Goal: Task Accomplishment & Management: Manage account settings

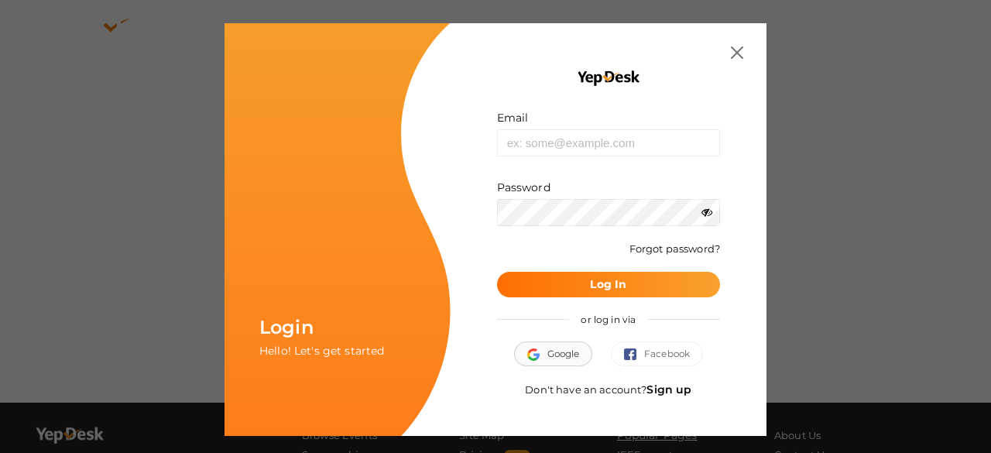
click at [557, 349] on span "Google" at bounding box center [553, 353] width 53 height 15
click at [667, 384] on link "Sign up" at bounding box center [668, 389] width 45 height 14
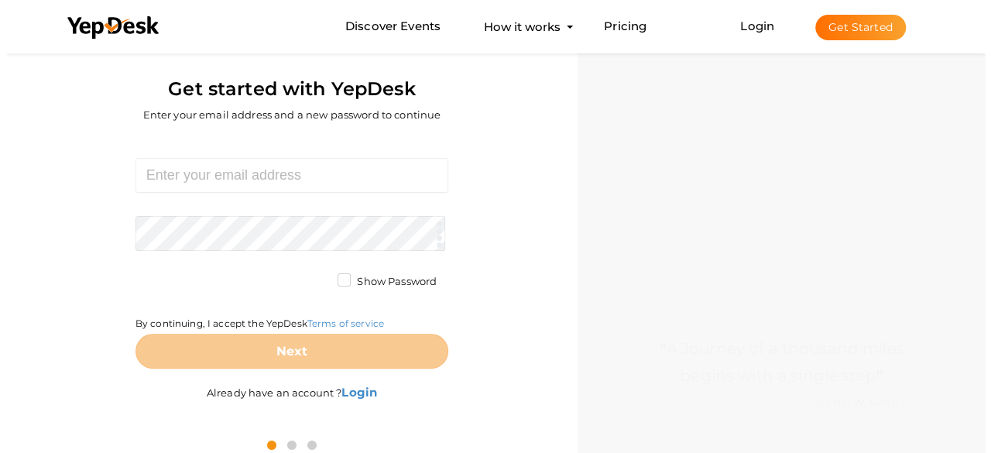
scroll to position [50, 0]
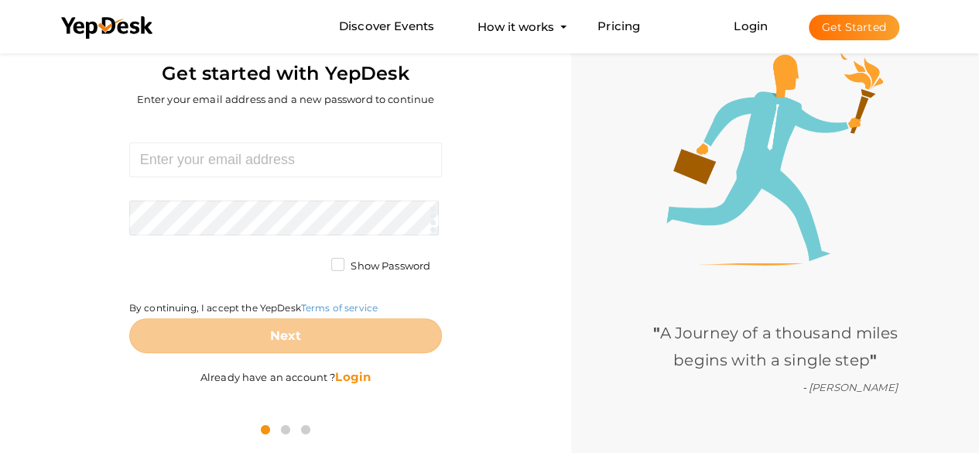
click at [362, 378] on b "Login" at bounding box center [353, 376] width 36 height 15
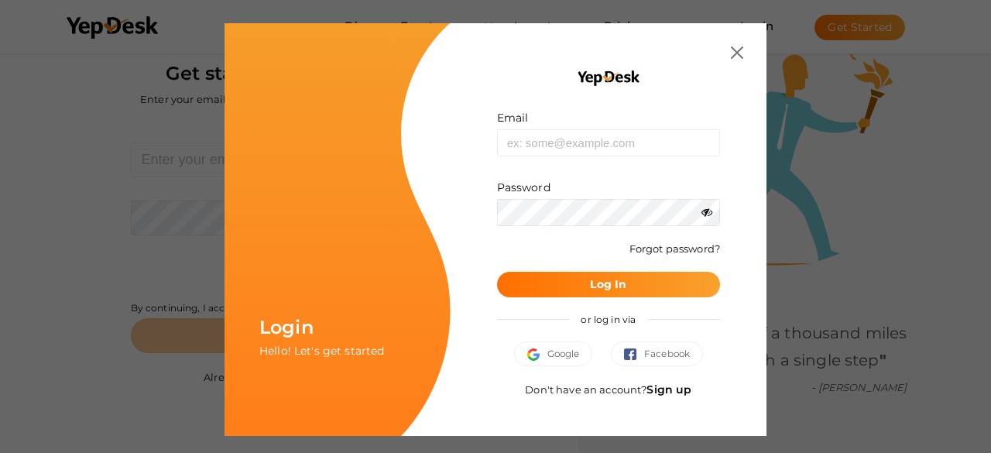
click at [674, 389] on link "Sign up" at bounding box center [668, 389] width 45 height 14
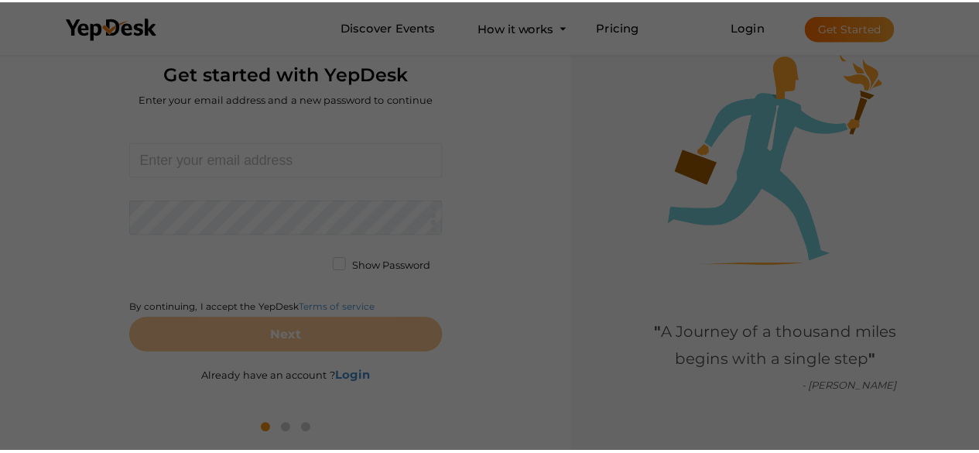
scroll to position [0, 0]
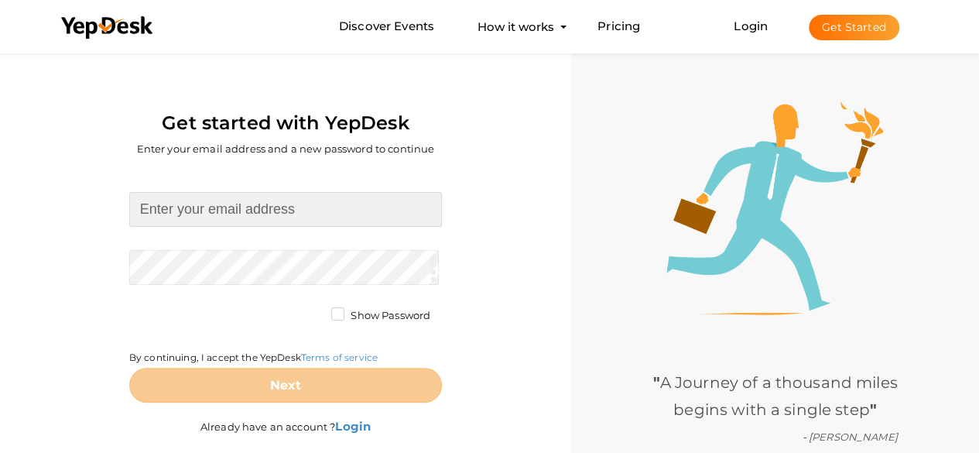
drag, startPoint x: 340, startPoint y: 202, endPoint x: 358, endPoint y: 207, distance: 18.6
click at [340, 202] on input at bounding box center [285, 209] width 313 height 35
type input "[EMAIL_ADDRESS][DOMAIN_NAME]"
click at [327, 222] on input at bounding box center [285, 209] width 313 height 35
paste input "[EMAIL_ADDRESS][DOMAIN_NAME]"
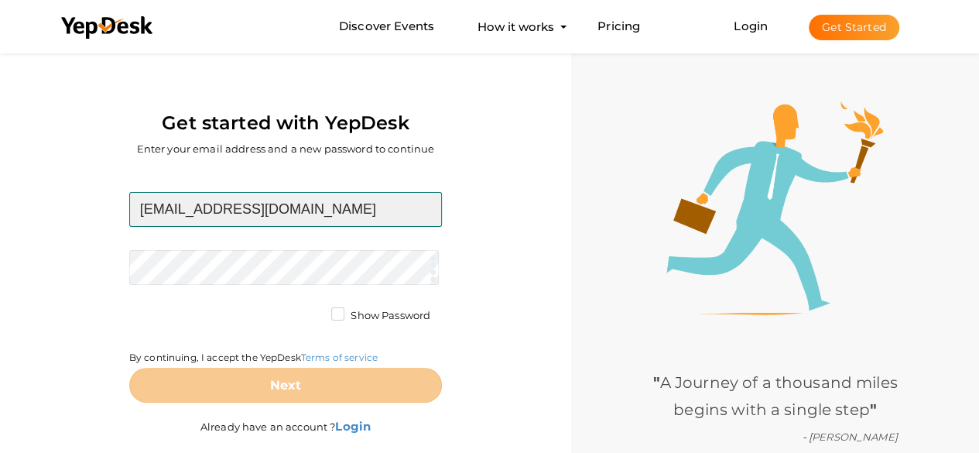
type input "[EMAIL_ADDRESS][DOMAIN_NAME]"
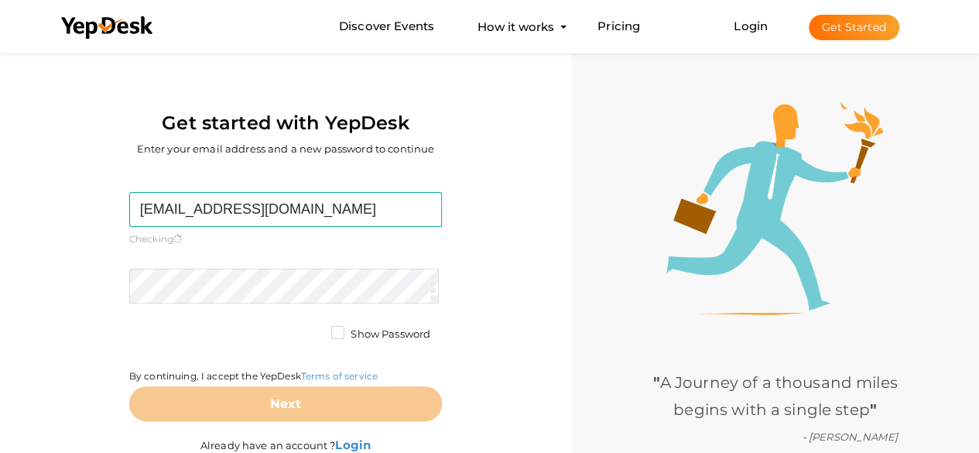
click at [242, 264] on form "anxietytreatmentnearme@gmail.com Required. Invalid email. Checking You already …" at bounding box center [285, 306] width 313 height 229
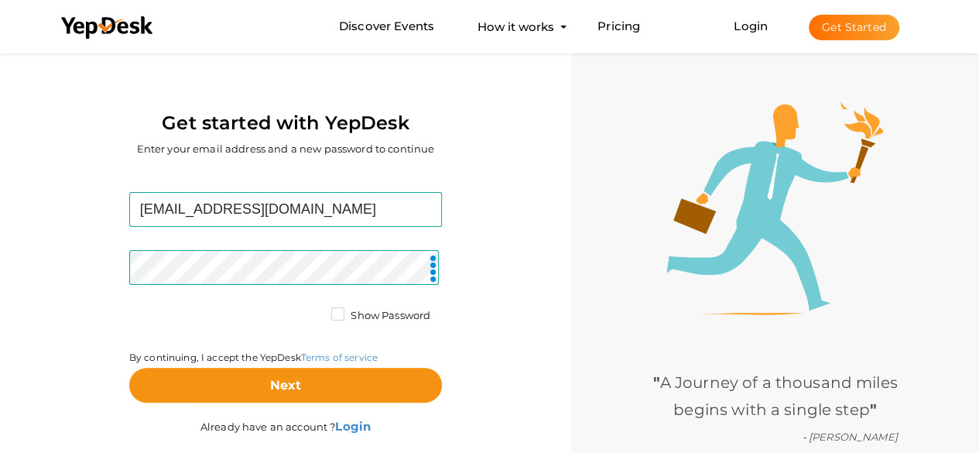
click at [331, 315] on label "Show Password" at bounding box center [380, 315] width 99 height 15
click at [316, 311] on input "Show Password" at bounding box center [316, 311] width 0 height 0
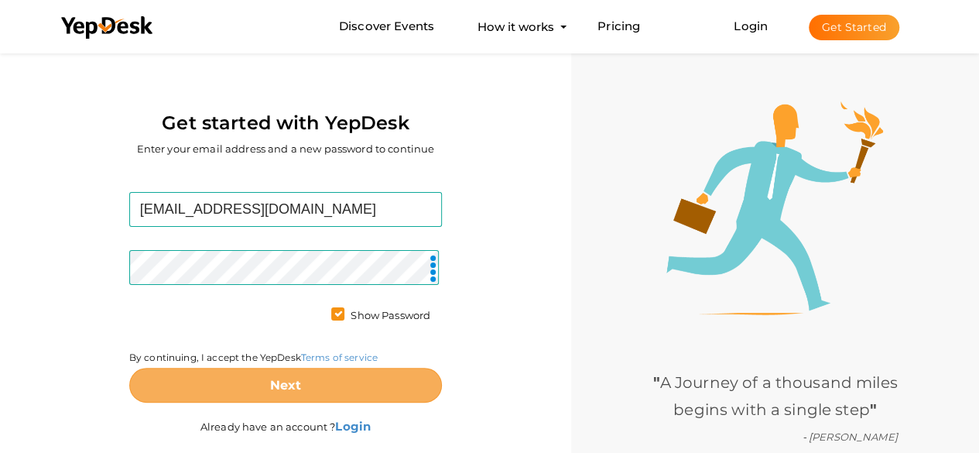
click at [314, 376] on button "Next" at bounding box center [285, 385] width 313 height 35
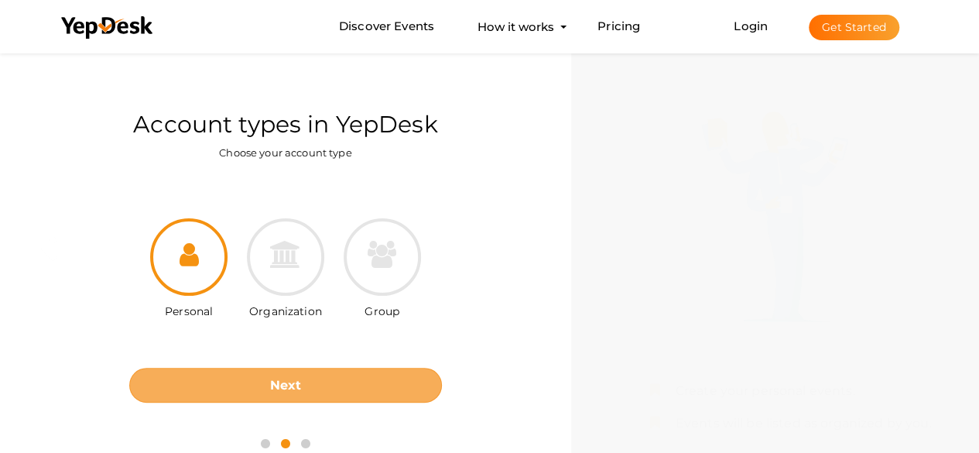
click at [260, 379] on button "Next" at bounding box center [285, 385] width 313 height 35
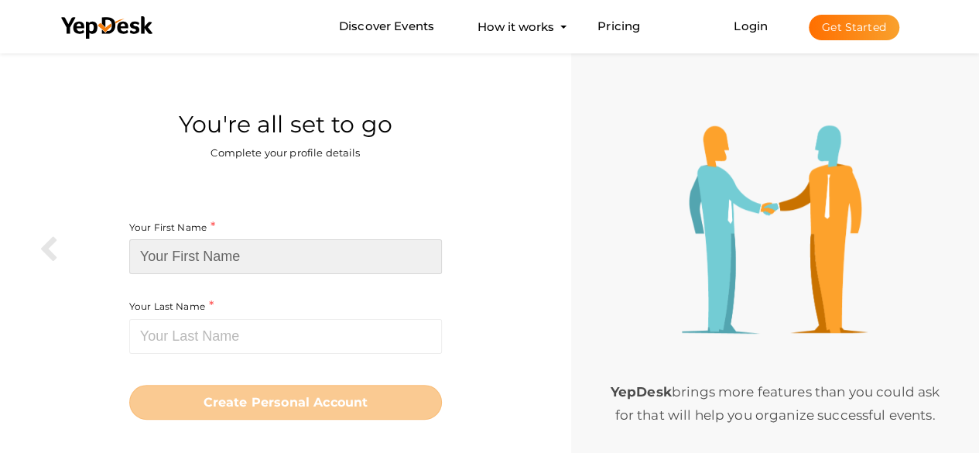
click at [242, 255] on input at bounding box center [285, 256] width 313 height 35
click at [238, 262] on input at bounding box center [285, 256] width 313 height 35
paste input "Anxiety Treatment Near Me"
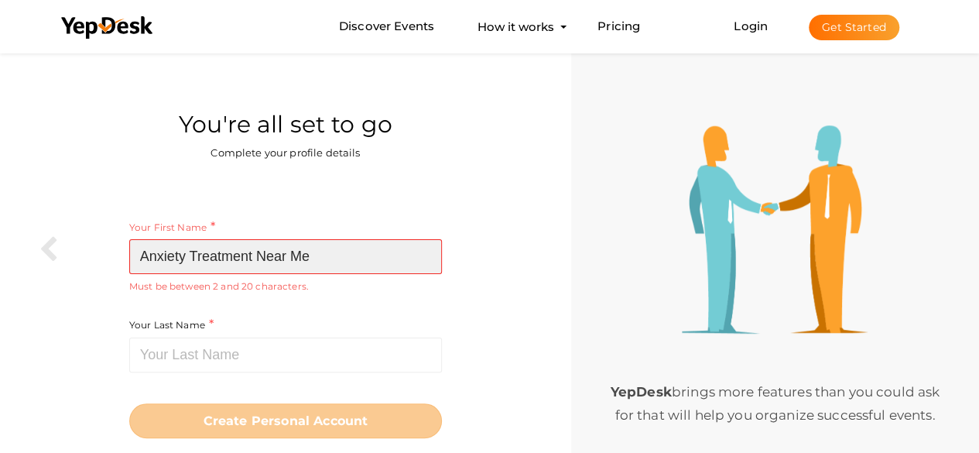
drag, startPoint x: 263, startPoint y: 253, endPoint x: 356, endPoint y: 258, distance: 93.0
click at [356, 258] on input "Anxiety Treatment Near Me" at bounding box center [285, 256] width 313 height 35
drag, startPoint x: 262, startPoint y: 255, endPoint x: 331, endPoint y: 262, distance: 70.0
click at [331, 262] on input "Anxiety Treatment Near Me" at bounding box center [285, 256] width 313 height 35
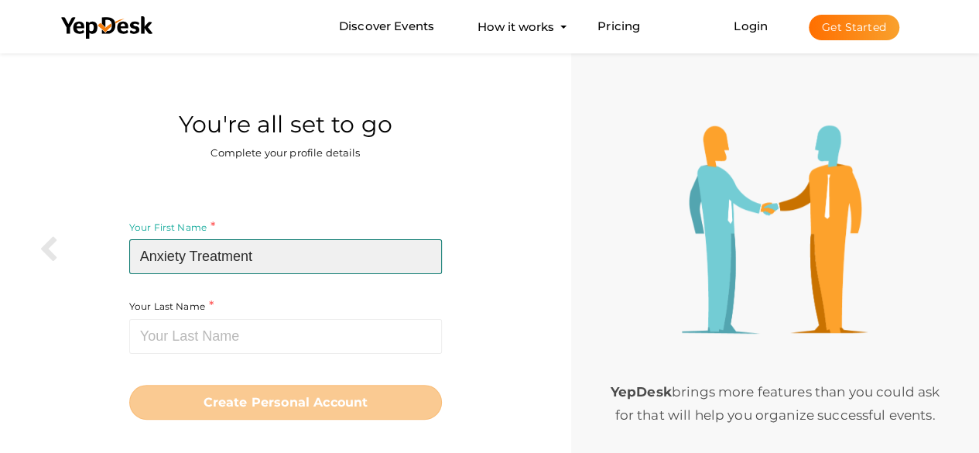
type input "Anxiety Treatment"
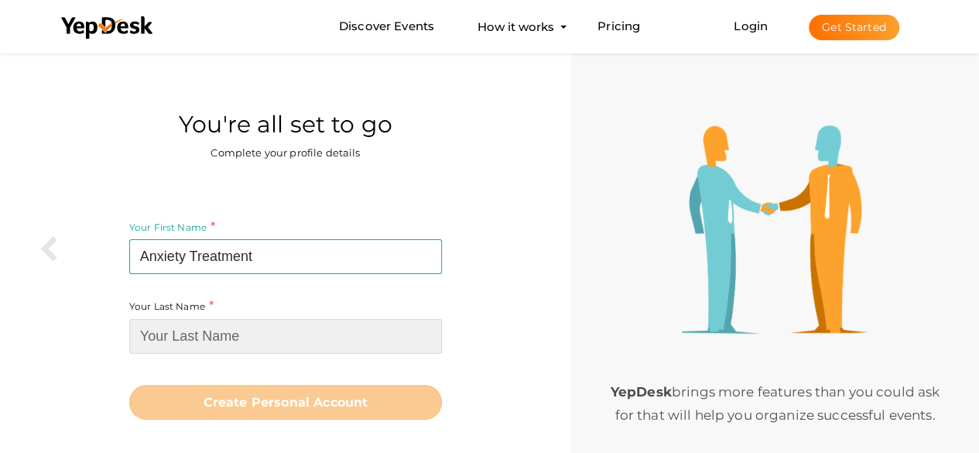
click at [194, 334] on input at bounding box center [285, 336] width 313 height 35
paste input "Near Me"
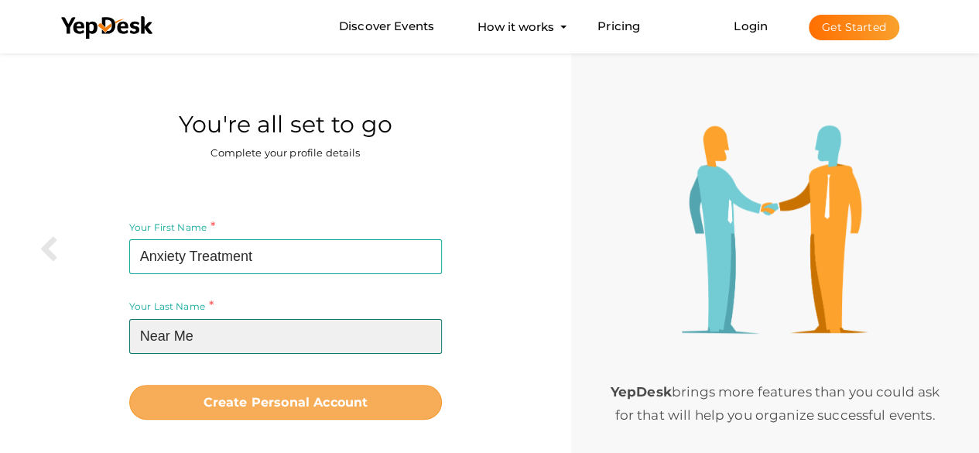
type input "Near Me"
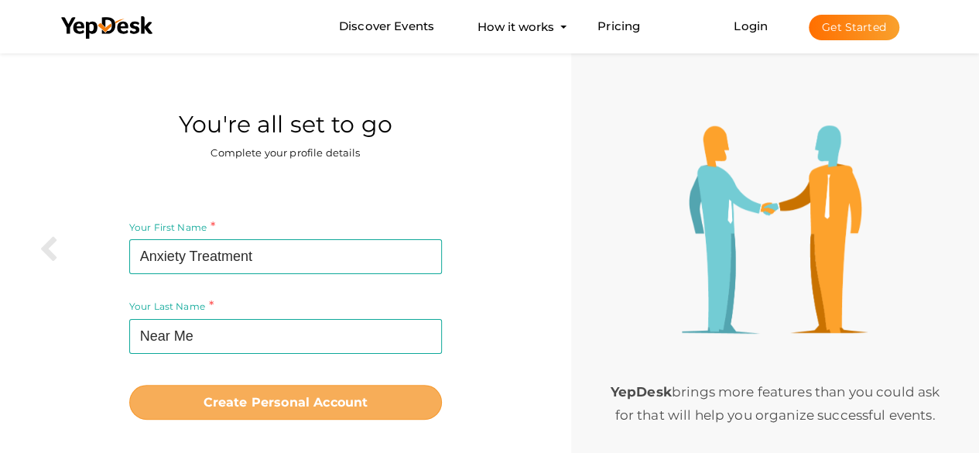
click at [259, 391] on button "Create Personal Account" at bounding box center [285, 402] width 313 height 35
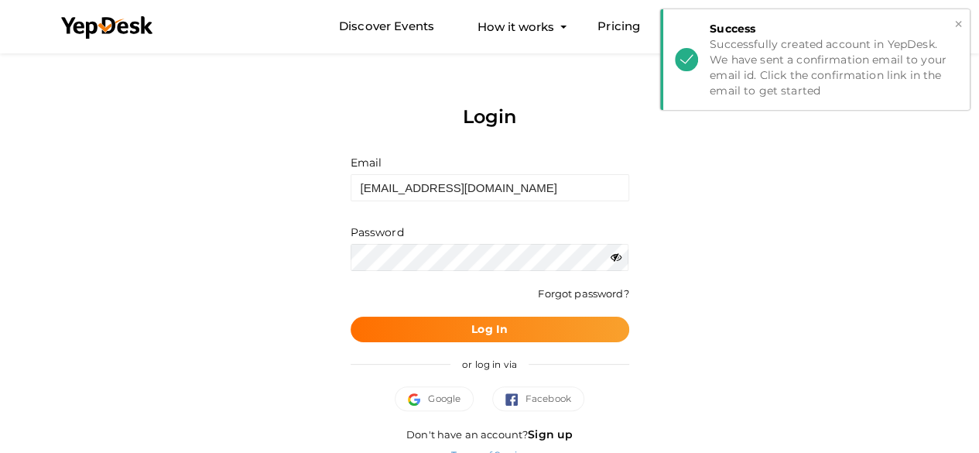
click at [957, 26] on button "×" at bounding box center [959, 24] width 10 height 18
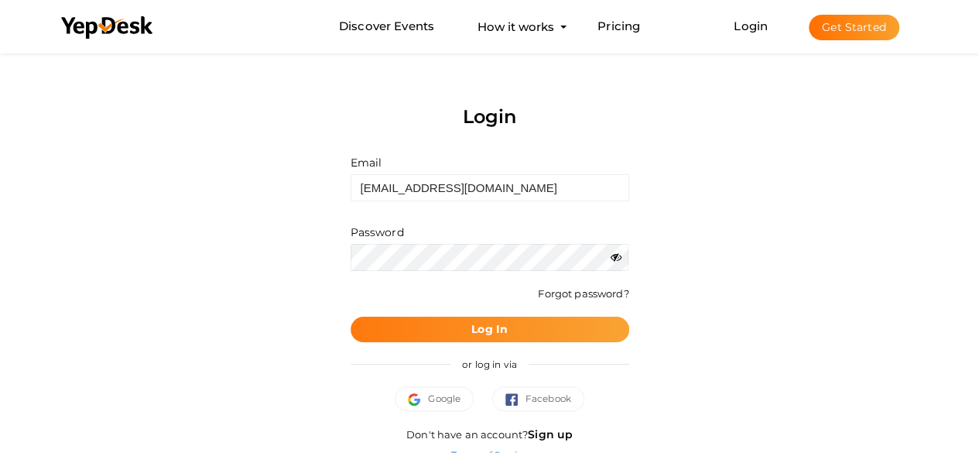
click at [426, 335] on button "Log In" at bounding box center [490, 330] width 279 height 26
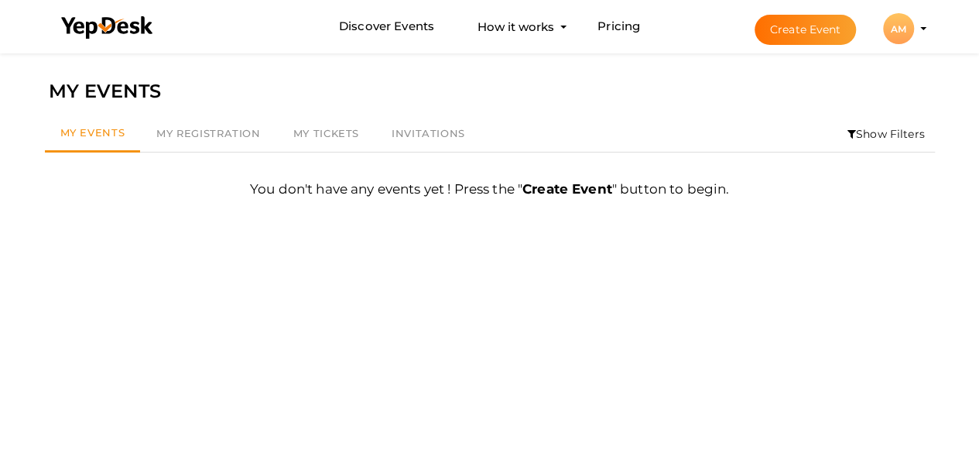
click at [917, 26] on button "AM AM Anxiety Treatment Near Me anxietytreatmentnearme@gmail.com Personal Profi…" at bounding box center [899, 28] width 40 height 33
click at [921, 24] on li "Create Event AM AM Anxiety Treatment Near Me anxietytreatmentnearme@gmail.com P…" at bounding box center [827, 29] width 207 height 56
click at [914, 26] on profile-pic "AM" at bounding box center [898, 29] width 31 height 12
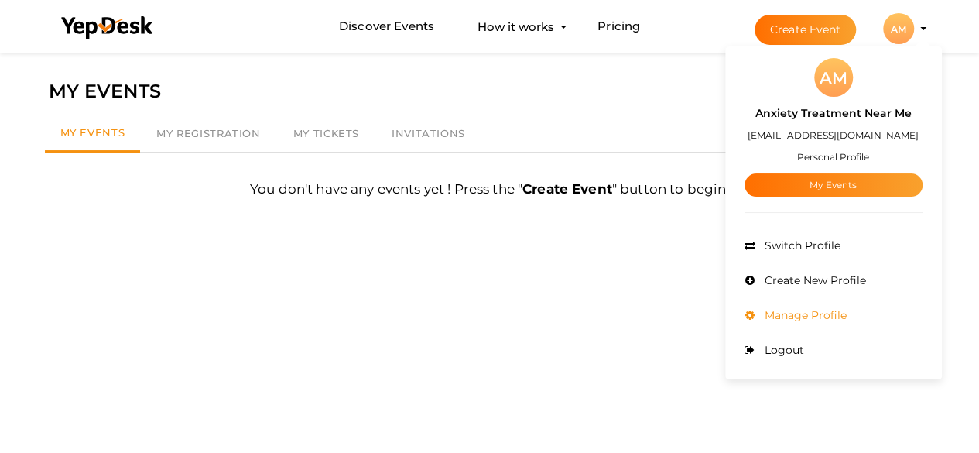
click at [797, 315] on span "Manage Profile" at bounding box center [804, 315] width 86 height 14
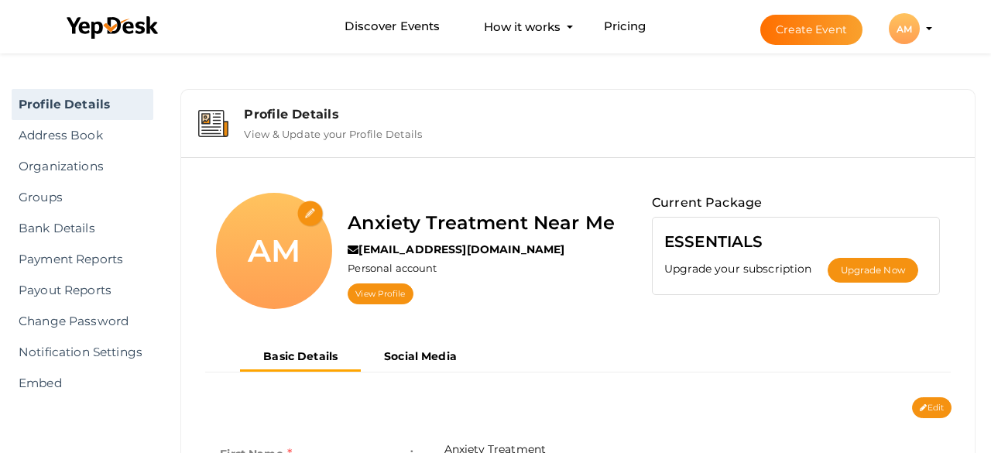
scroll to position [50, 0]
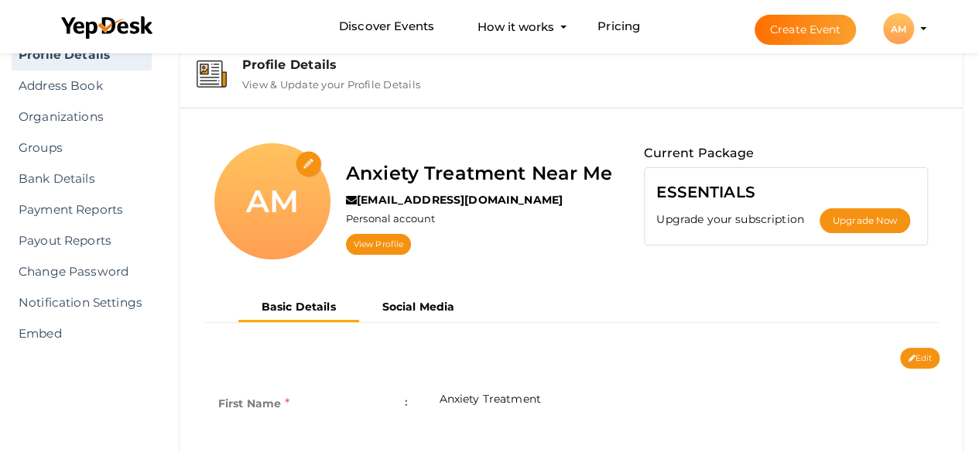
click at [312, 162] on input "file" at bounding box center [309, 164] width 27 height 27
type input "C:\fakepath\anxiety-treatment-logo-400x400.jpg"
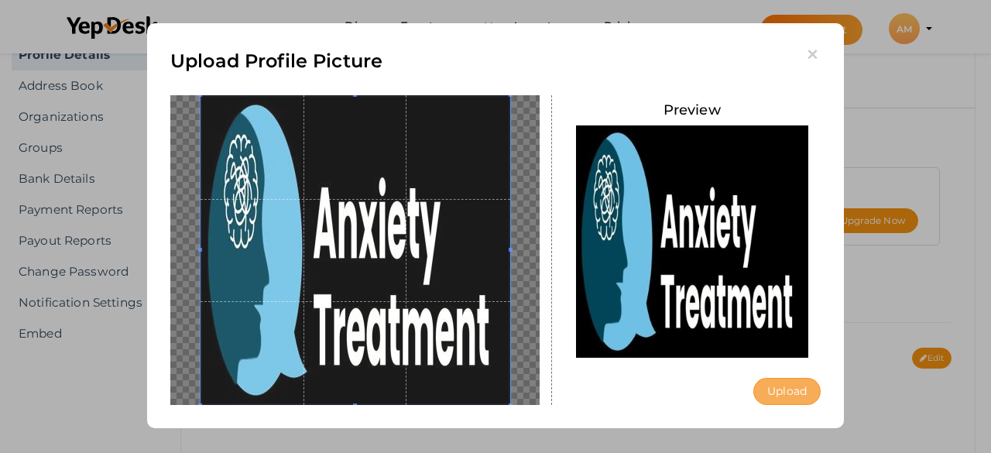
click at [792, 389] on button "Upload" at bounding box center [786, 391] width 67 height 27
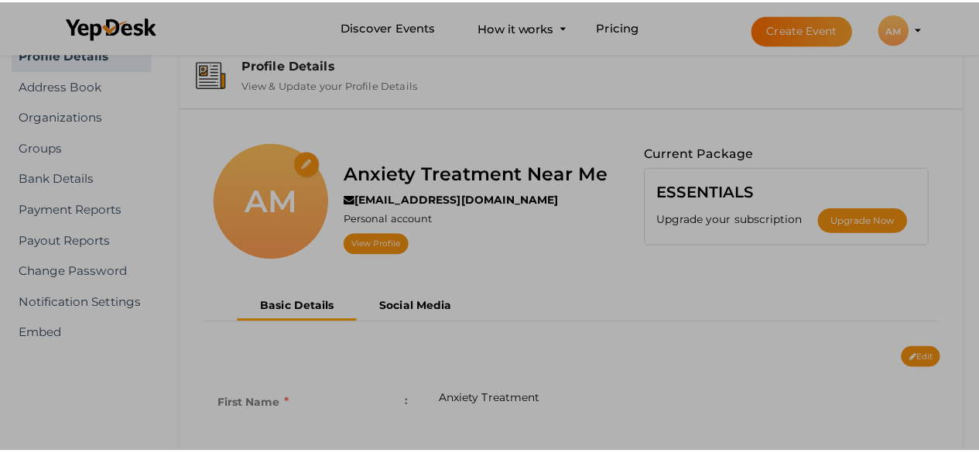
scroll to position [0, 0]
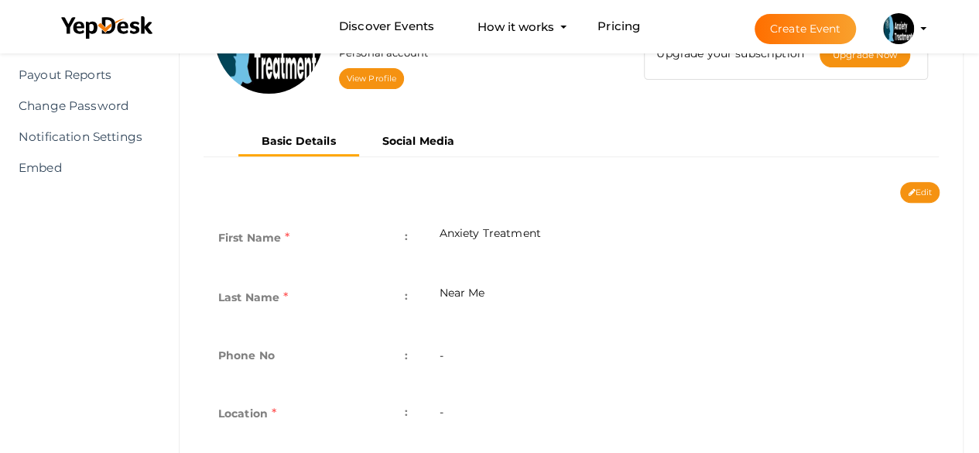
scroll to position [155, 0]
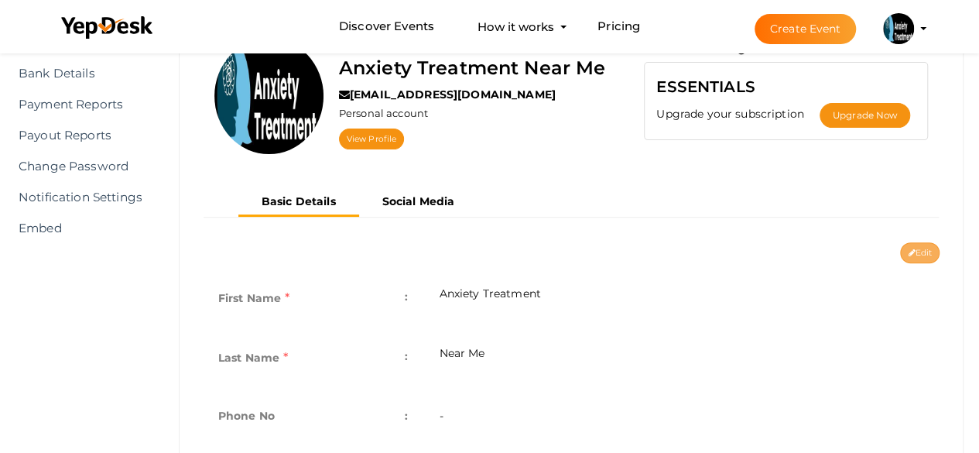
click at [917, 247] on button "Edit" at bounding box center [919, 252] width 39 height 21
type input "Anxiety Treatment"
type input "Near Me"
type input "anxiety-treatment-near-me"
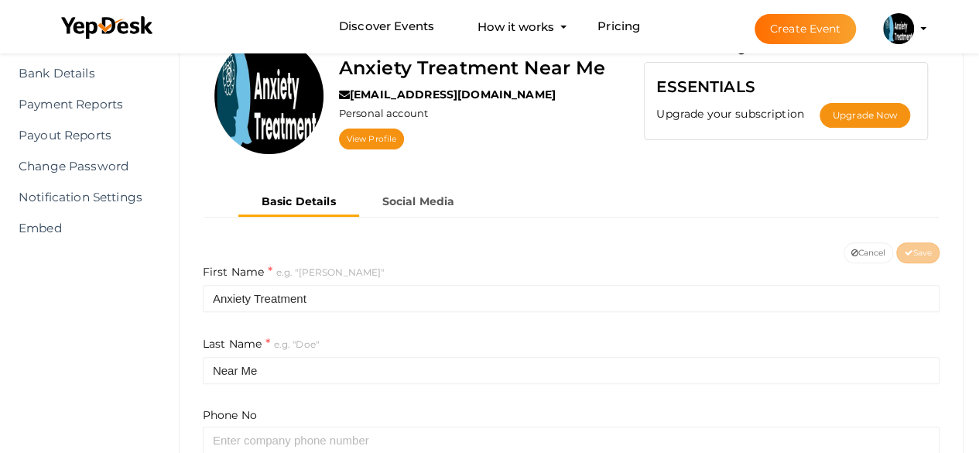
scroll to position [310, 0]
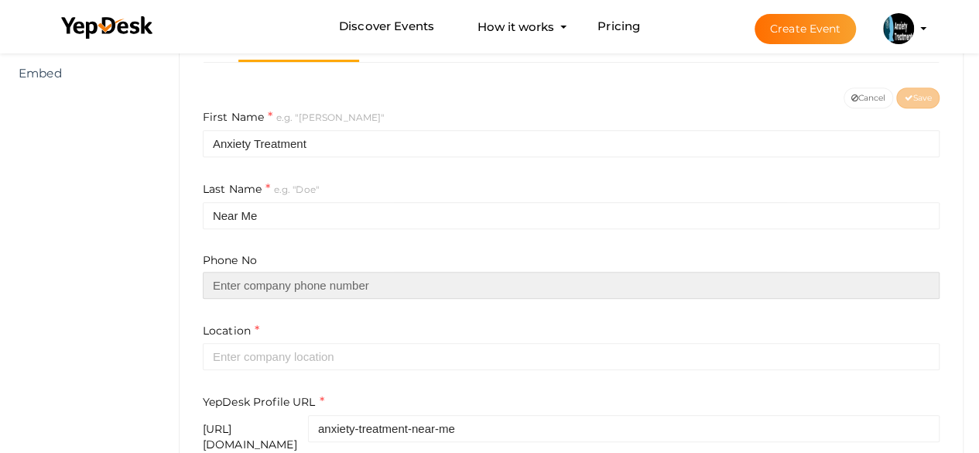
click at [330, 291] on input "text" at bounding box center [571, 285] width 737 height 27
type input "09289086193"
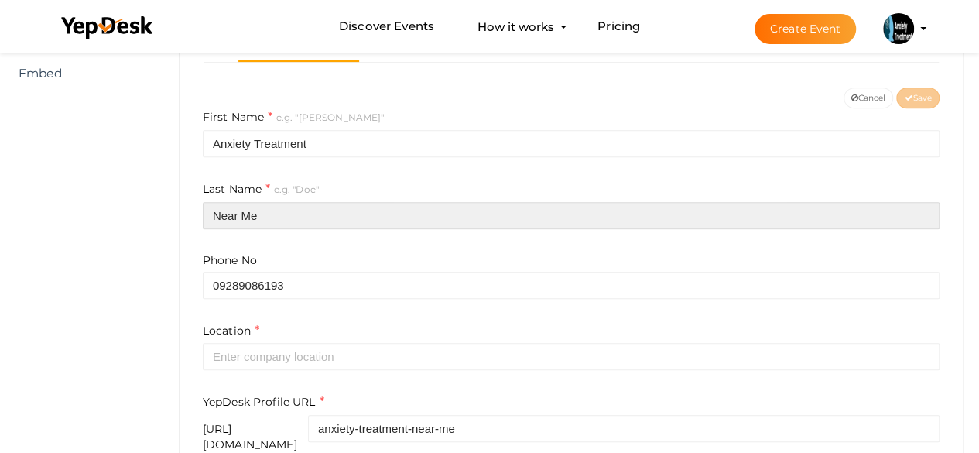
type input "Near me"
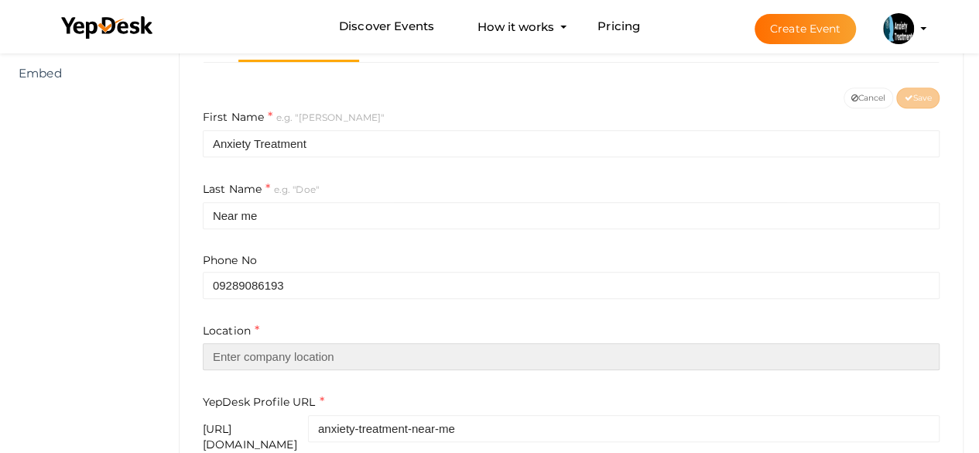
type input "[GEOGRAPHIC_DATA]"
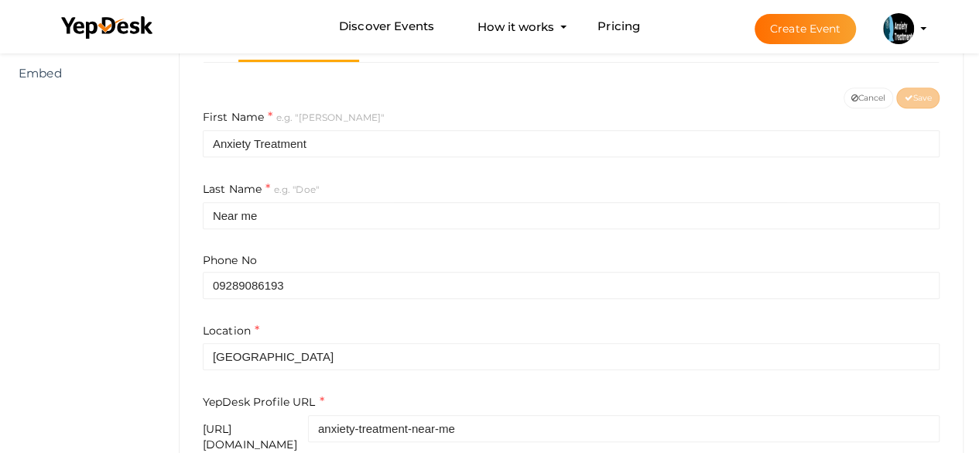
type input "Athena Behavioral Health"
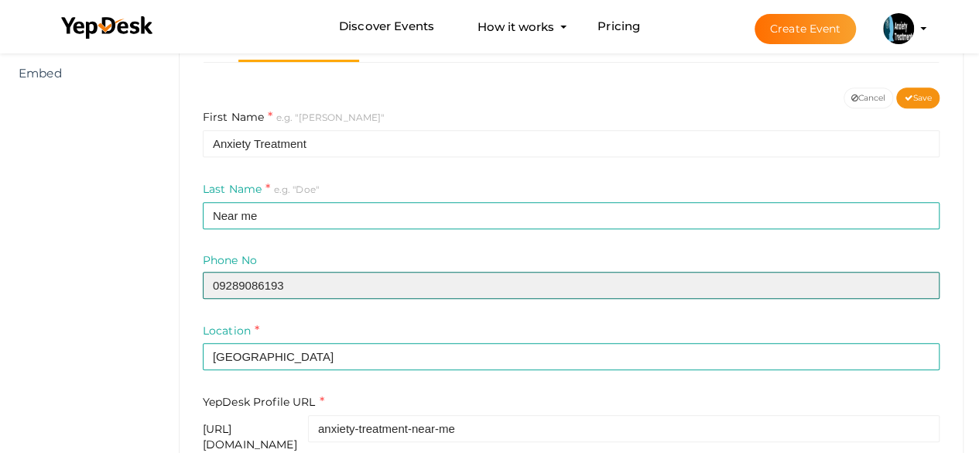
scroll to position [464, 0]
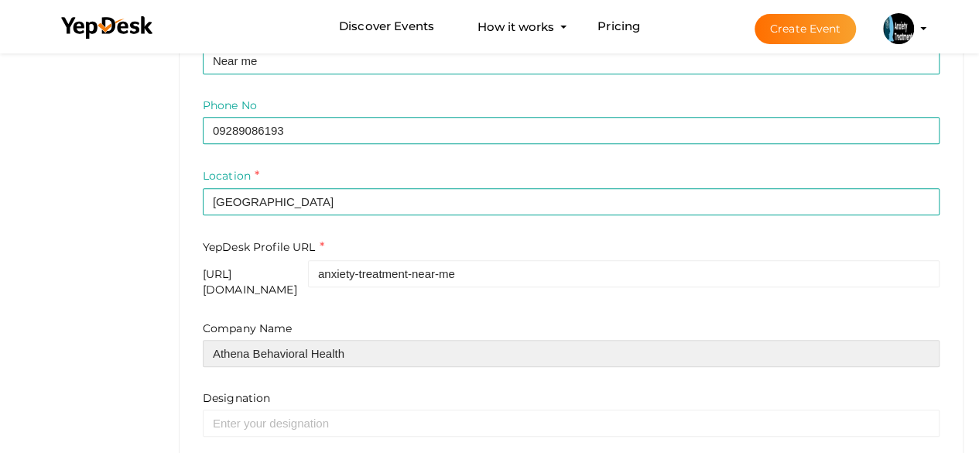
drag, startPoint x: 303, startPoint y: 345, endPoint x: 290, endPoint y: 345, distance: 12.4
click at [290, 345] on input "Athena Behavioral Health" at bounding box center [571, 353] width 737 height 27
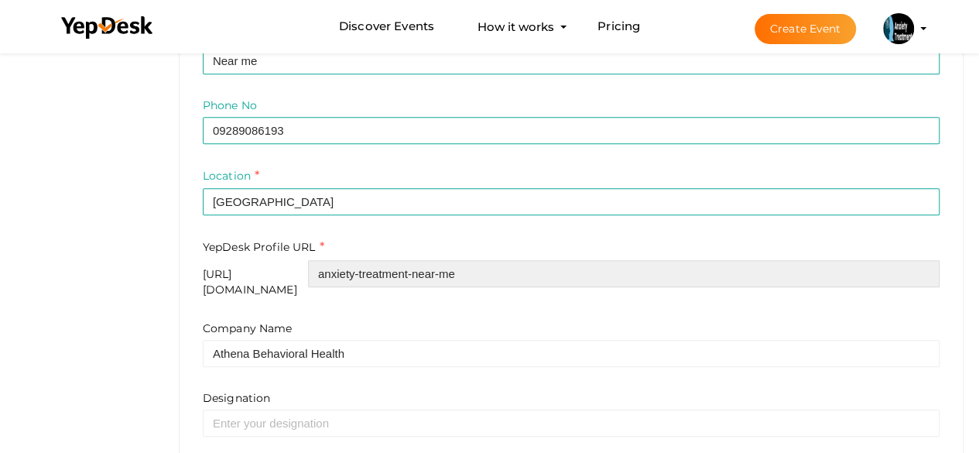
drag, startPoint x: 575, startPoint y: 279, endPoint x: 338, endPoint y: 280, distance: 237.7
click at [338, 280] on div "https://www.yepdesk.com/profile/ anxiety-treatment-near-me" at bounding box center [571, 278] width 737 height 37
paste input "treatmentnear"
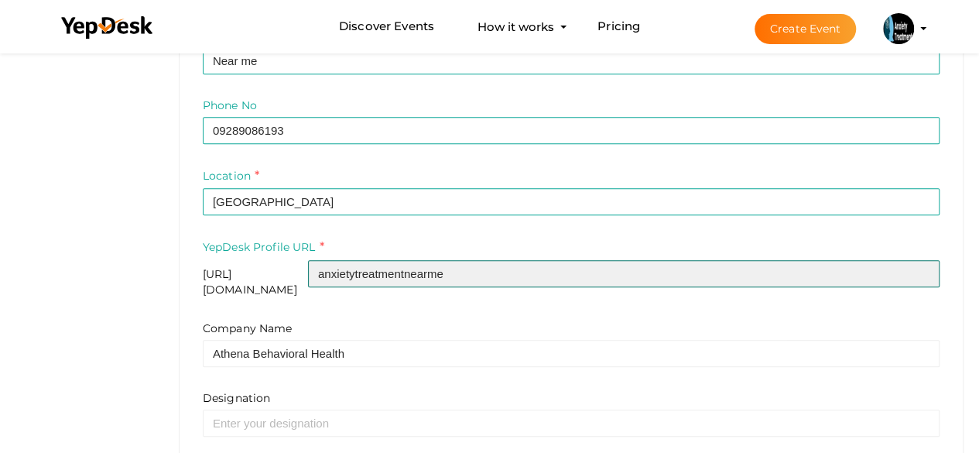
scroll to position [612, 0]
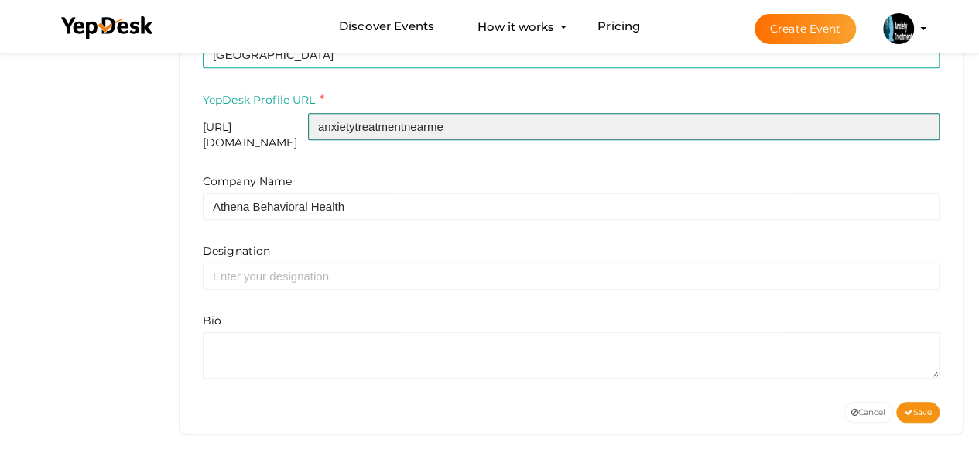
type input "anxietytreatmentnearme"
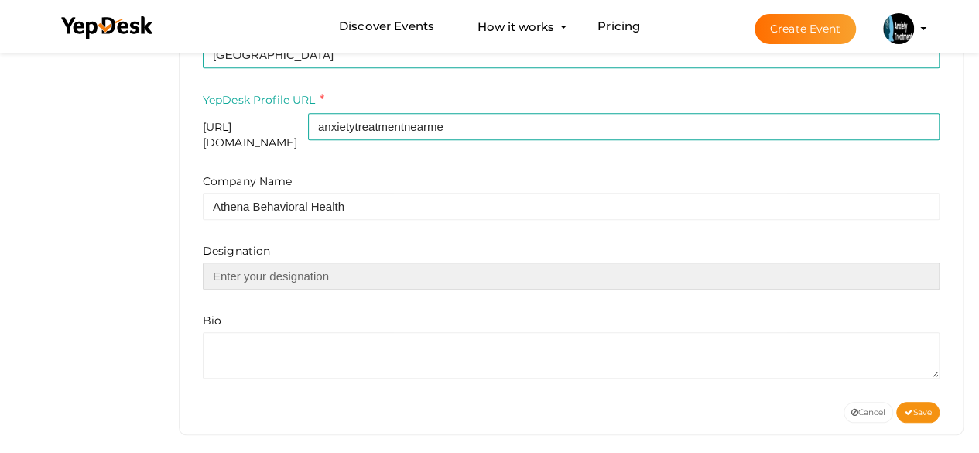
click at [312, 267] on input "text" at bounding box center [571, 275] width 737 height 27
type input "Mental Hospital"
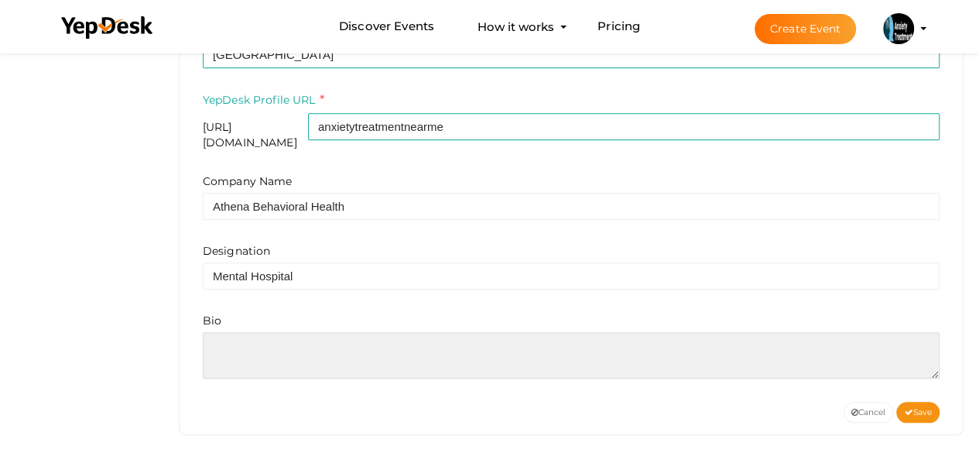
click at [279, 332] on textarea at bounding box center [571, 355] width 737 height 46
paste textarea "Get expert mental health support, holistic therapies, and personalized care pla…"
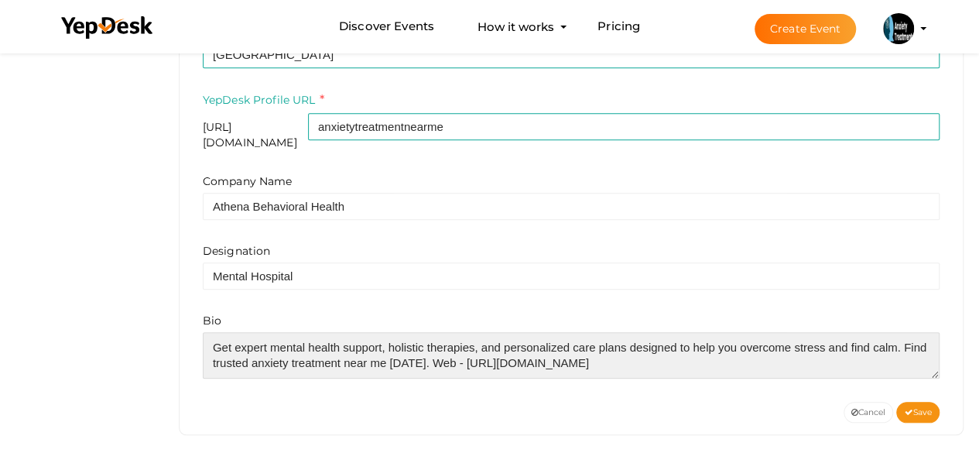
drag, startPoint x: 429, startPoint y: 346, endPoint x: 662, endPoint y: 353, distance: 233.1
click at [662, 353] on textarea at bounding box center [571, 355] width 737 height 46
drag, startPoint x: 658, startPoint y: 352, endPoint x: 420, endPoint y: 355, distance: 237.7
click at [420, 355] on textarea at bounding box center [571, 355] width 737 height 46
type textarea "Get expert mental health support, holistic therapies, and personalized care pla…"
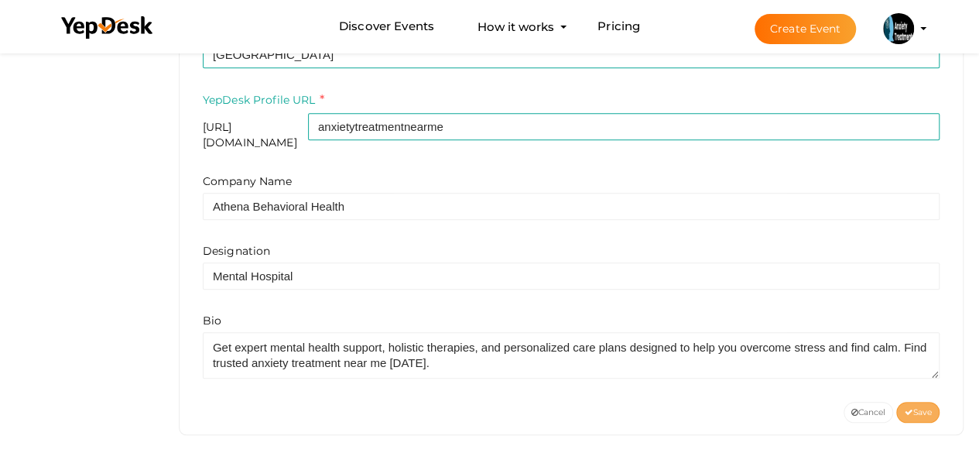
click at [914, 407] on span "Save" at bounding box center [918, 412] width 28 height 10
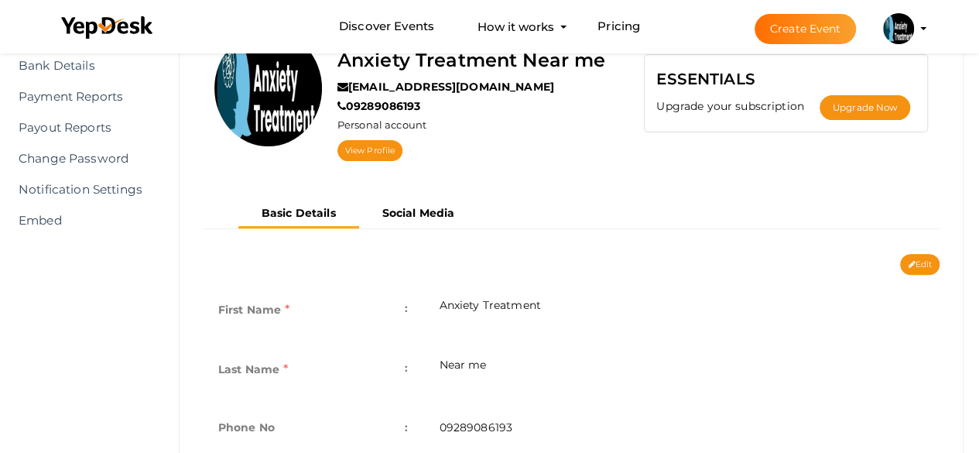
scroll to position [155, 0]
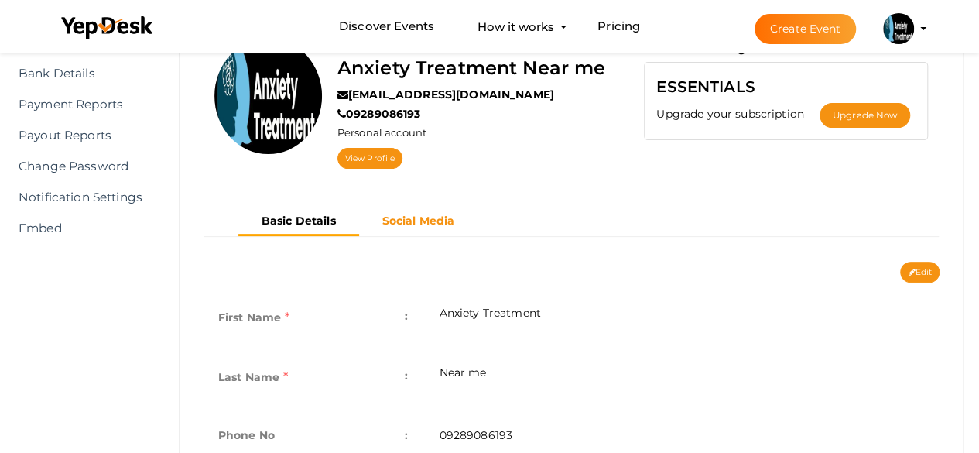
click at [422, 226] on button "Social Media" at bounding box center [418, 221] width 119 height 26
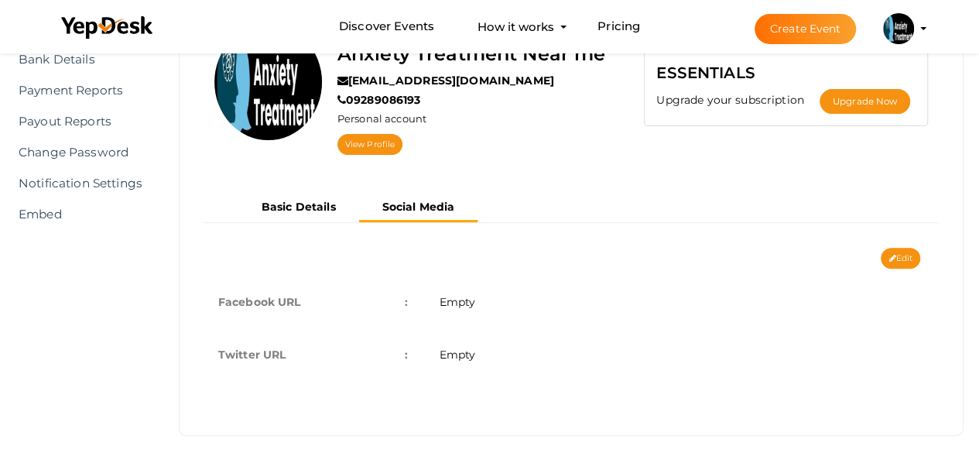
scroll to position [181, 0]
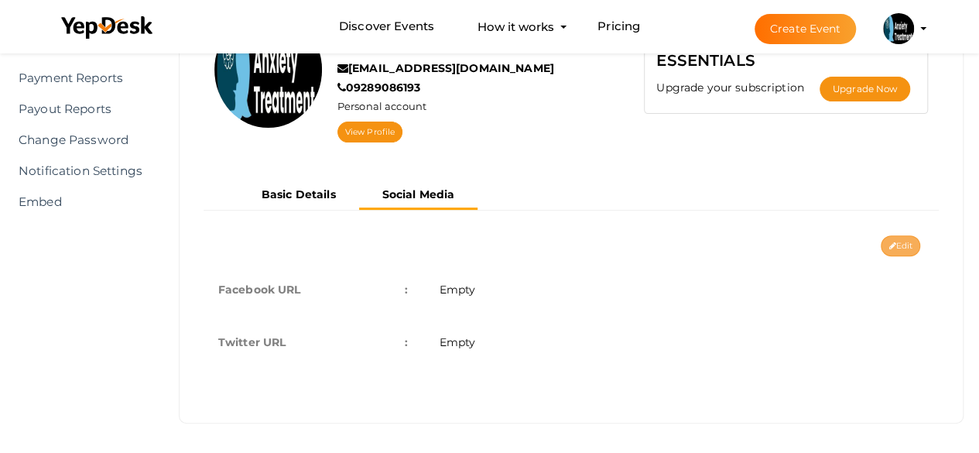
click at [897, 243] on button "Edit" at bounding box center [900, 245] width 39 height 21
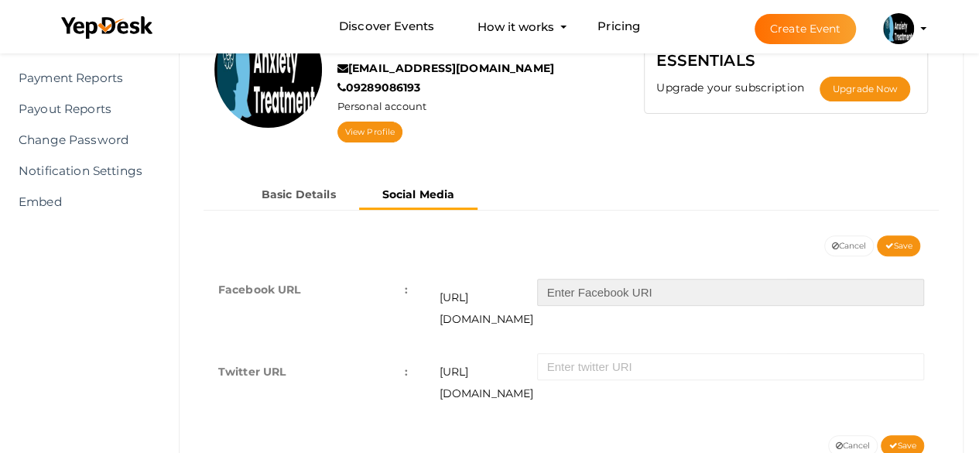
click at [638, 283] on input "text" at bounding box center [730, 292] width 387 height 27
paste input "AthenaBehavioralHealthcare"
type input "AthenaBehavioralHealthcare"
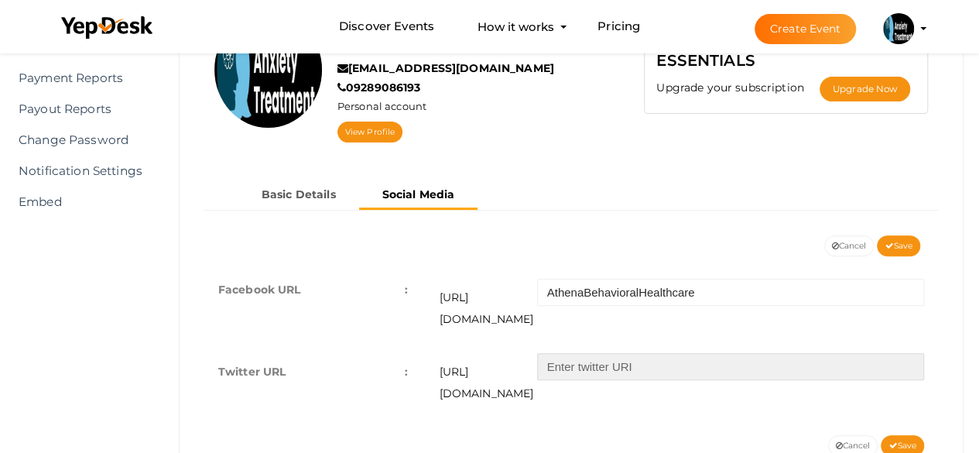
click at [630, 353] on input "text" at bounding box center [730, 366] width 387 height 27
paste input "health_athena"
type input "health_athena"
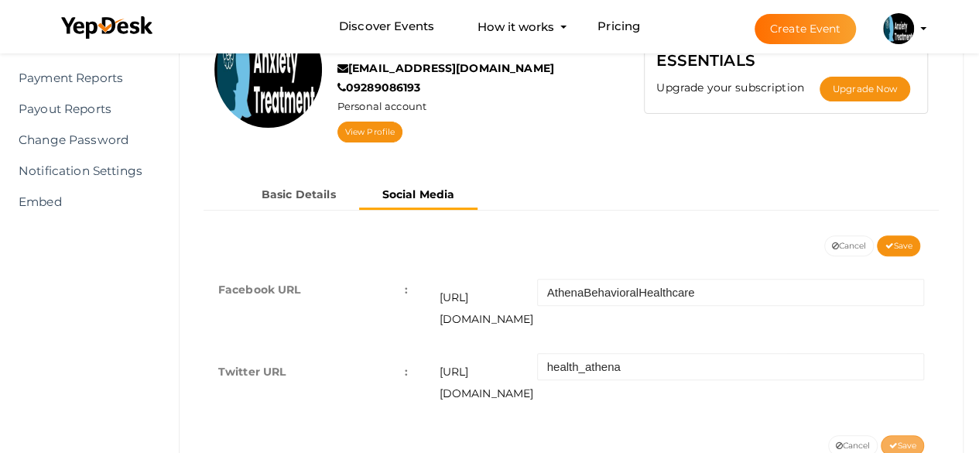
click at [901, 435] on button "Save" at bounding box center [902, 445] width 43 height 21
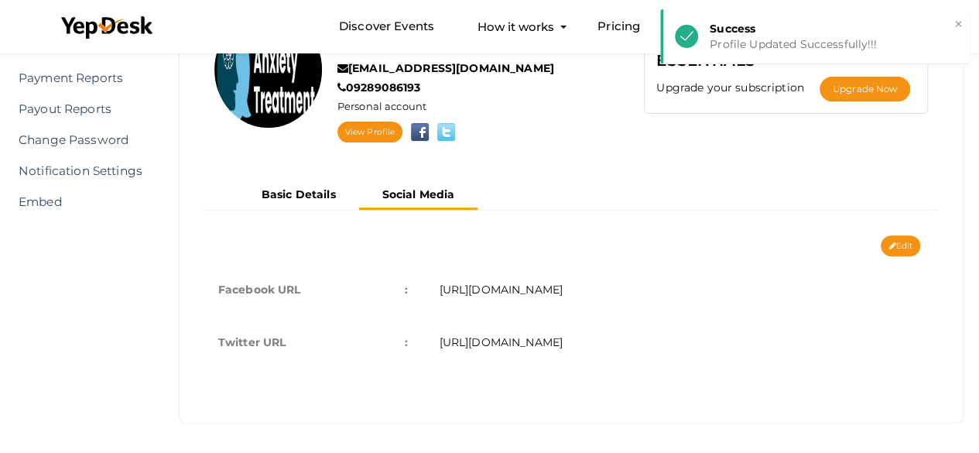
scroll to position [0, 0]
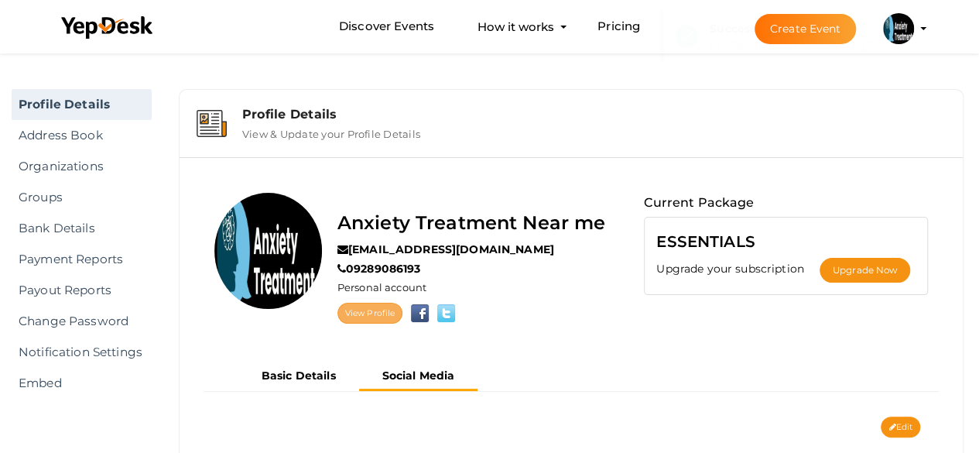
click at [351, 312] on link "View Profile" at bounding box center [370, 313] width 65 height 21
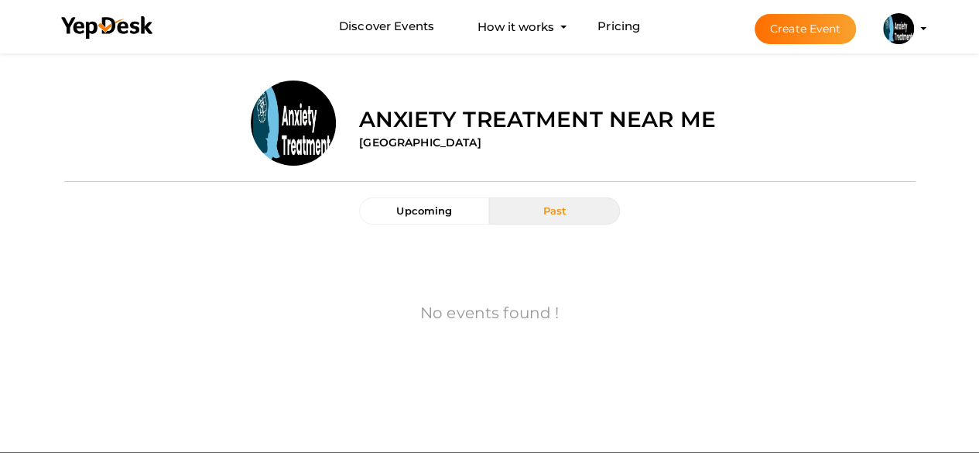
click at [548, 208] on span "Past" at bounding box center [555, 210] width 24 height 12
click at [903, 24] on img at bounding box center [898, 28] width 31 height 31
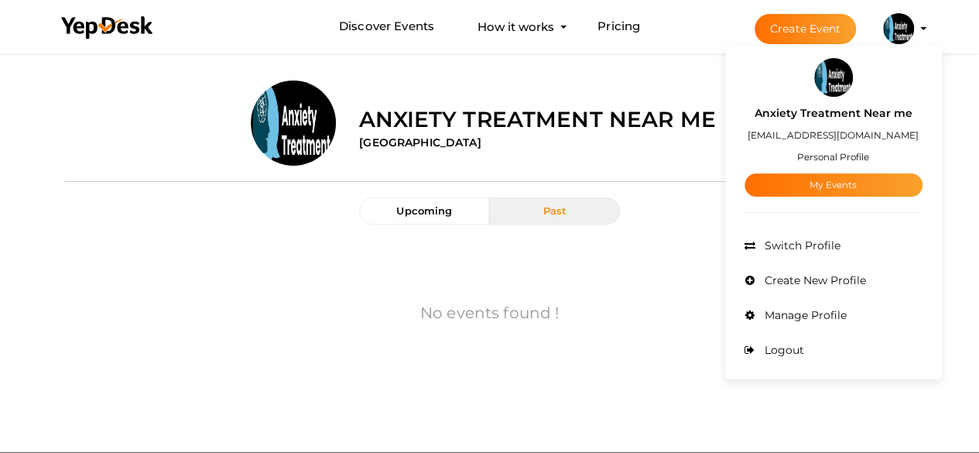
click at [837, 78] on img at bounding box center [833, 77] width 39 height 39
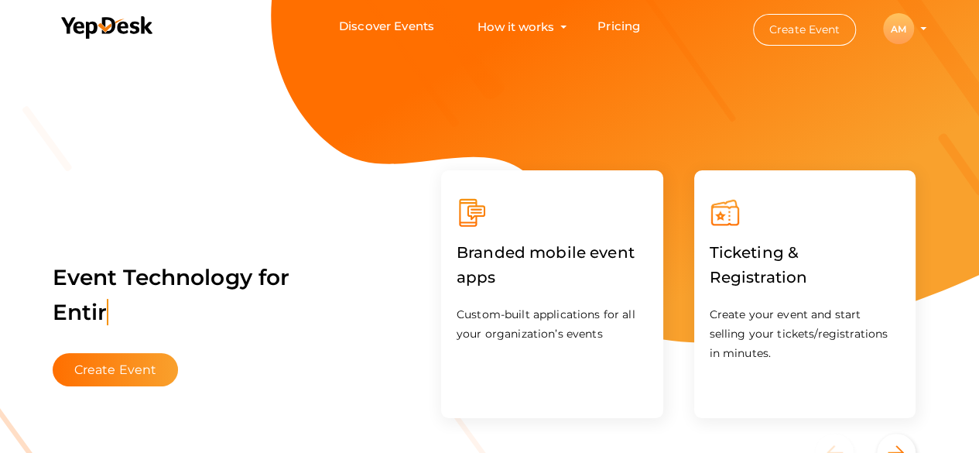
click at [924, 32] on li "Create Event AM AM Anxiety Treatment Near Me [EMAIL_ADDRESS][DOMAIN_NAME] Perso…" at bounding box center [826, 29] width 208 height 57
click at [914, 29] on profile-pic "AM" at bounding box center [898, 29] width 31 height 12
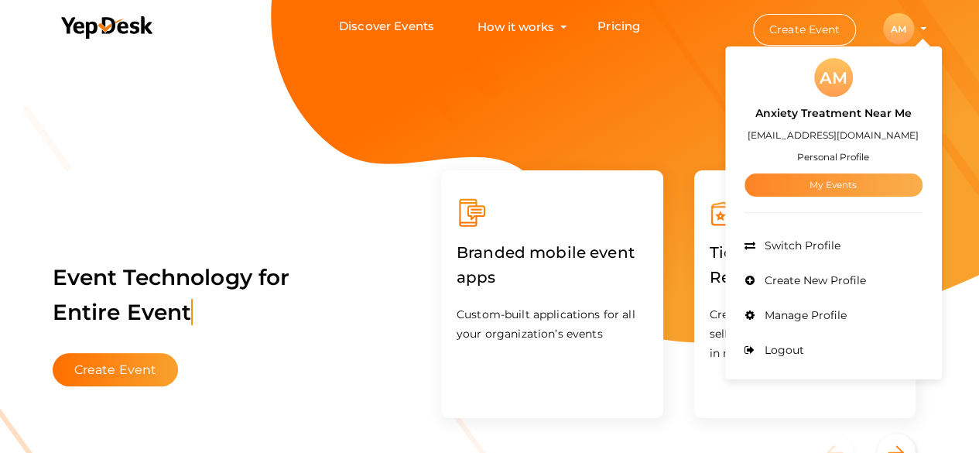
click at [821, 189] on link "My Events" at bounding box center [834, 184] width 178 height 23
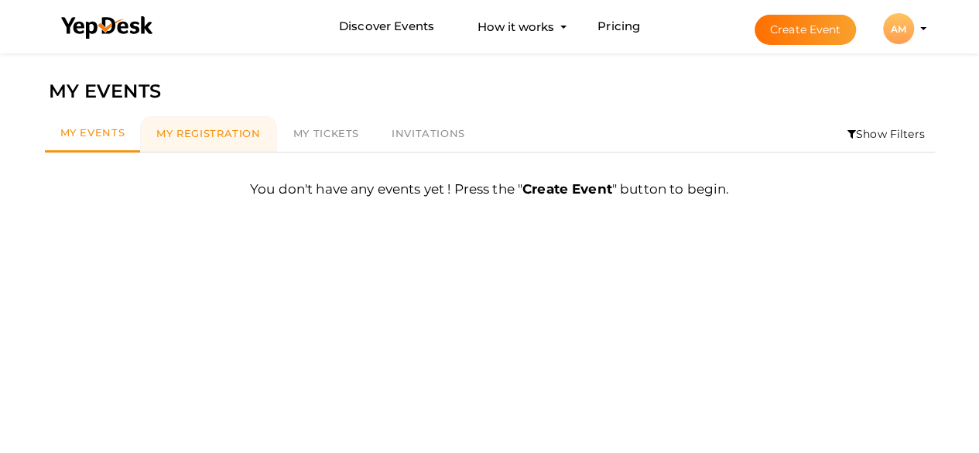
click at [206, 140] on link "My Registration" at bounding box center [208, 134] width 136 height 36
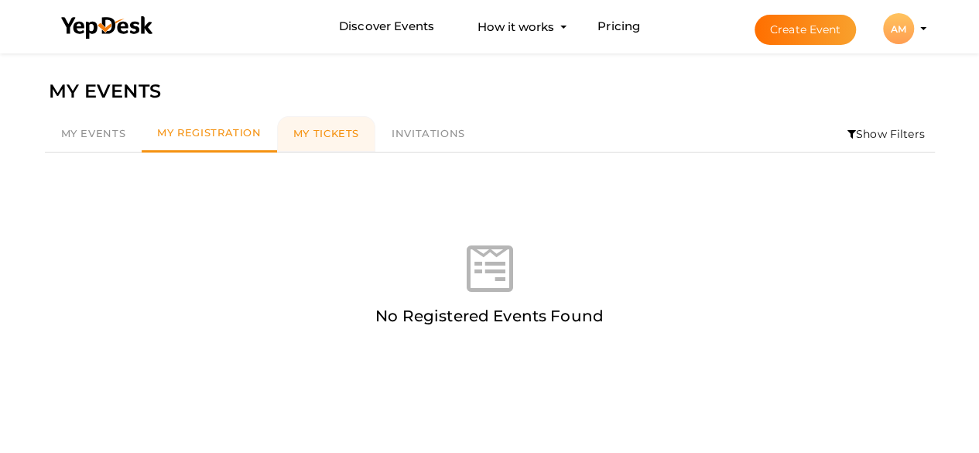
click at [331, 133] on span "My Tickets" at bounding box center [326, 133] width 66 height 12
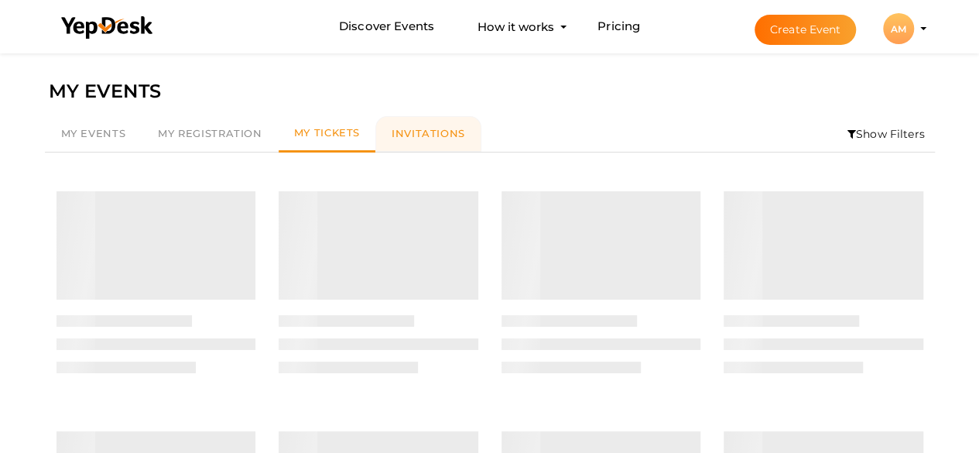
click at [401, 134] on span "Invitations" at bounding box center [429, 133] width 74 height 12
